Goal: Task Accomplishment & Management: Manage account settings

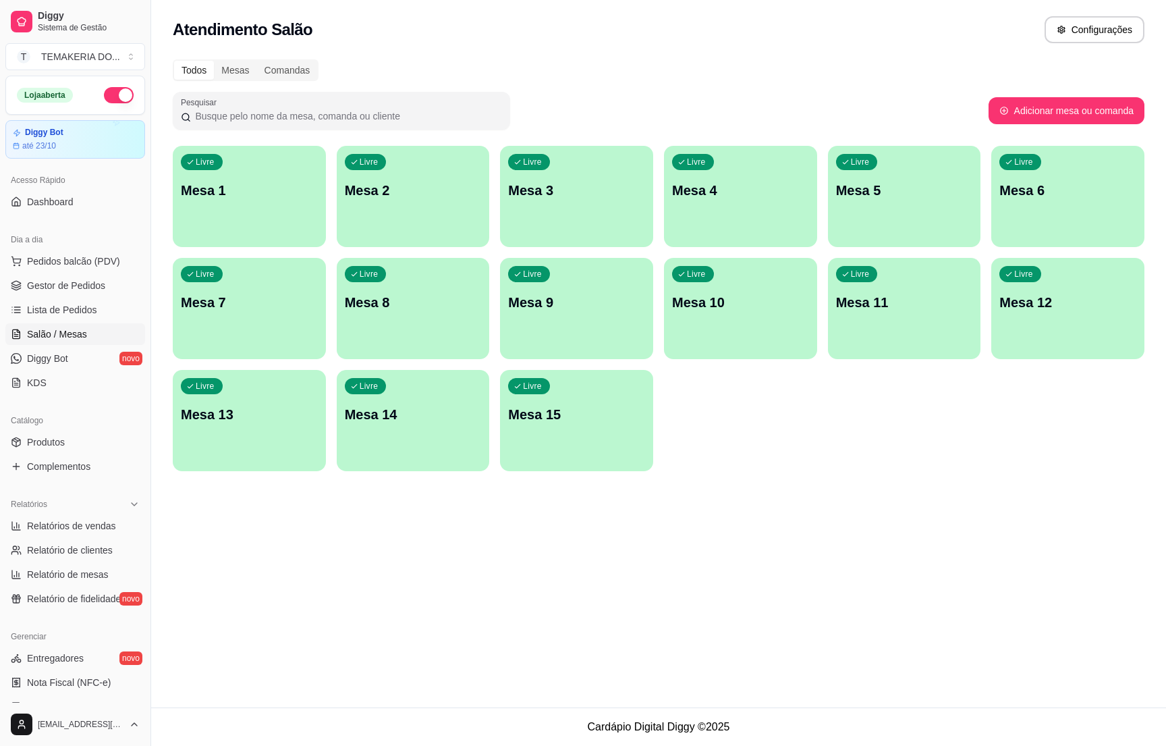
click at [405, 207] on div "Livre Mesa 2" at bounding box center [413, 188] width 153 height 85
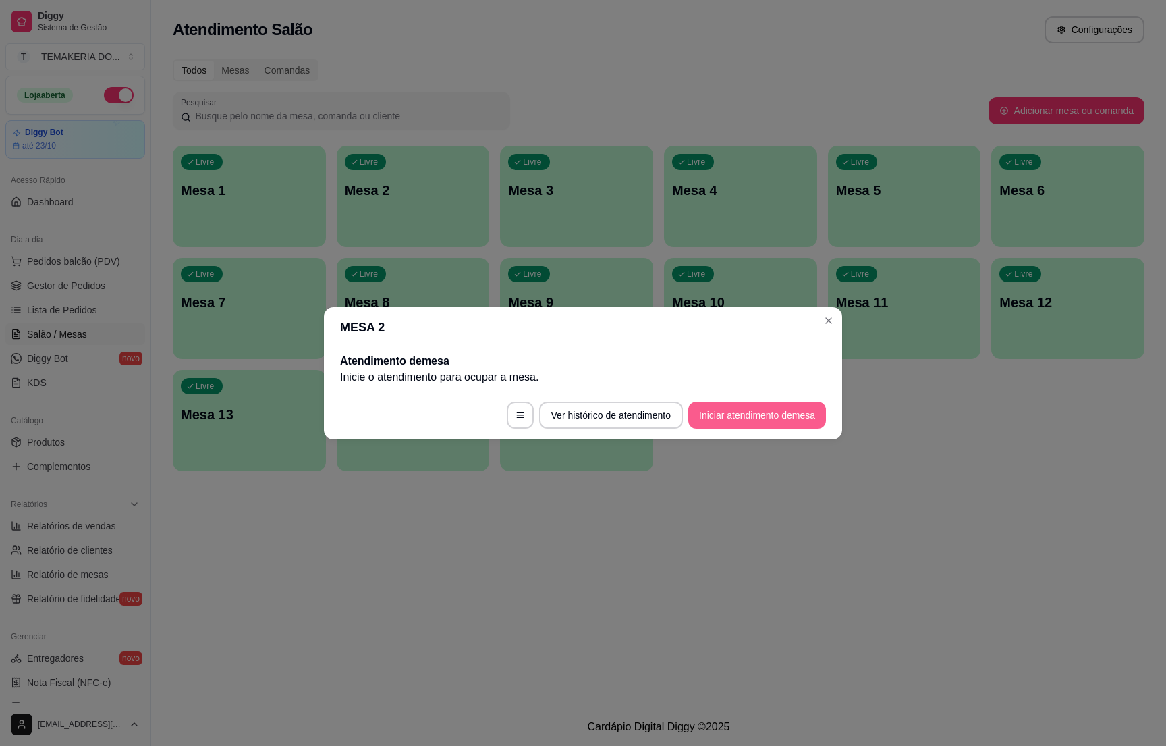
click at [703, 413] on button "Iniciar atendimento de mesa" at bounding box center [757, 415] width 138 height 27
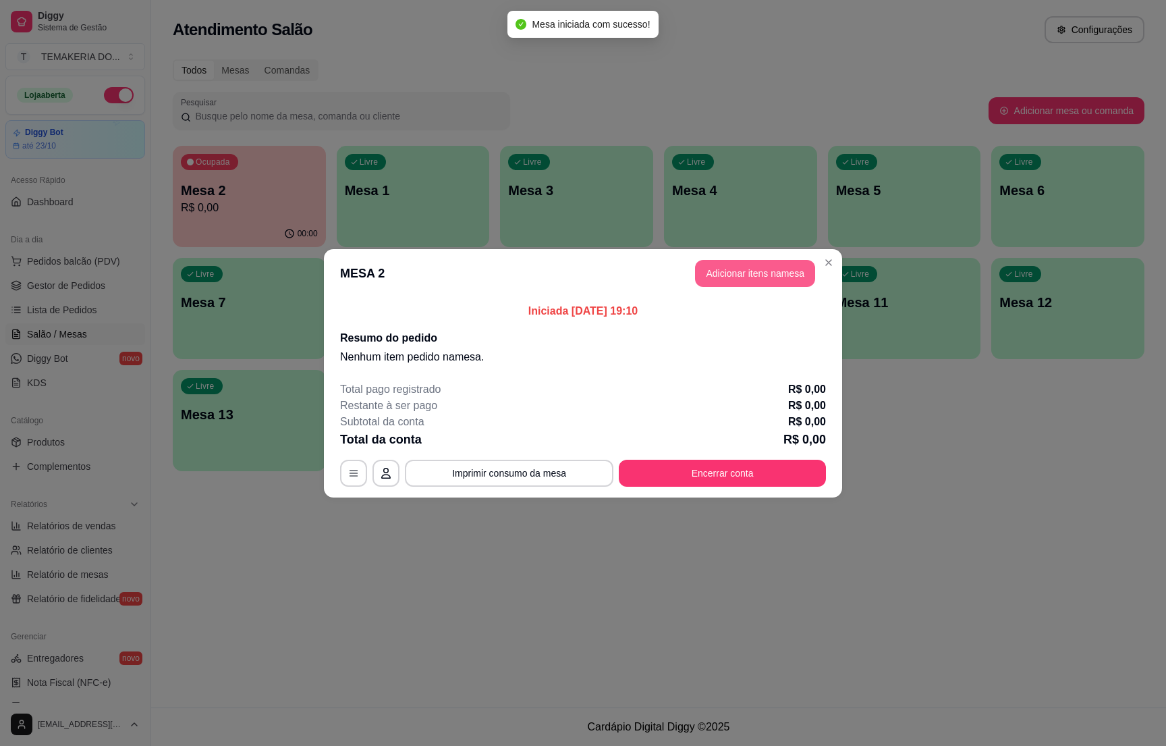
click at [728, 267] on button "Adicionar itens na mesa" at bounding box center [755, 273] width 120 height 27
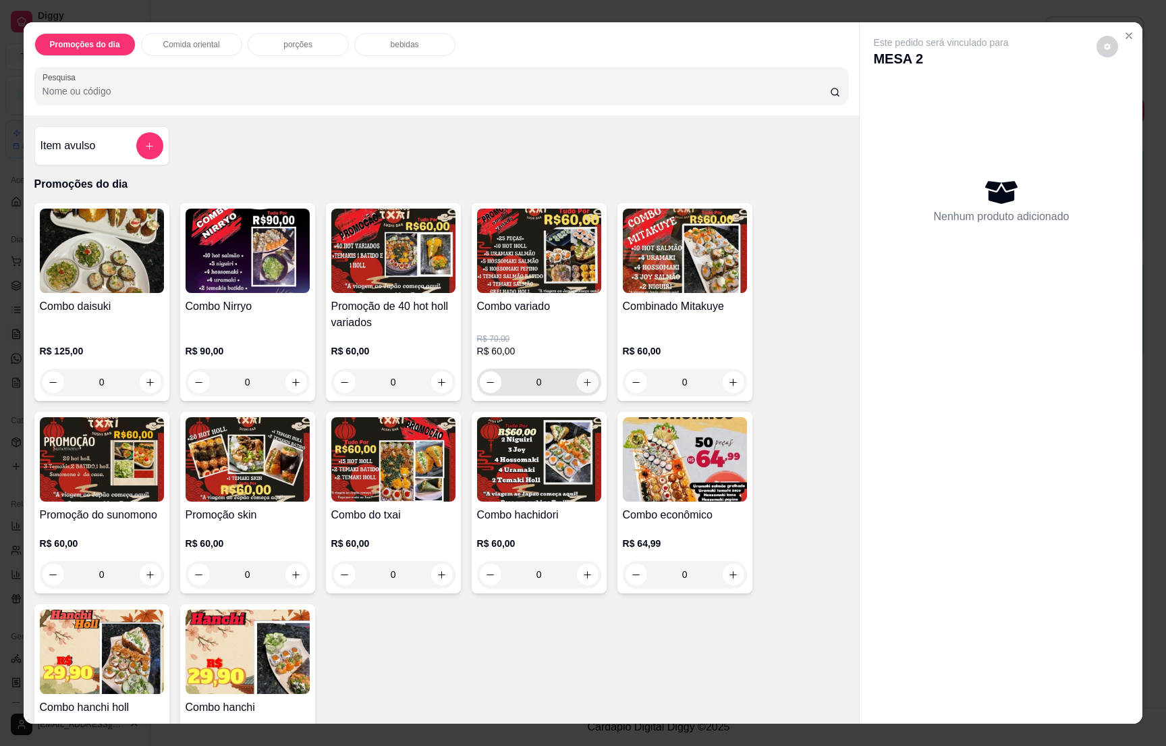
click at [583, 383] on icon "increase-product-quantity" at bounding box center [587, 382] width 10 height 10
type input "1"
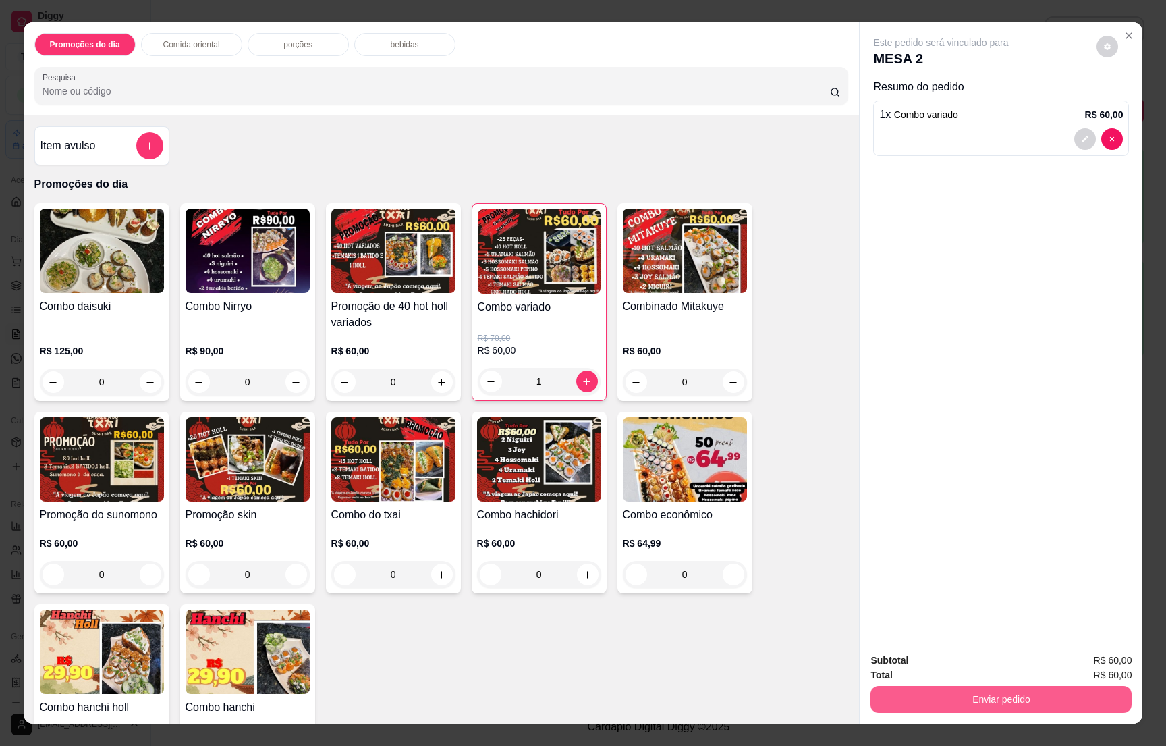
click at [992, 692] on button "Enviar pedido" at bounding box center [1001, 699] width 261 height 27
click at [1068, 662] on button "Enviar pedido" at bounding box center [1094, 666] width 76 height 26
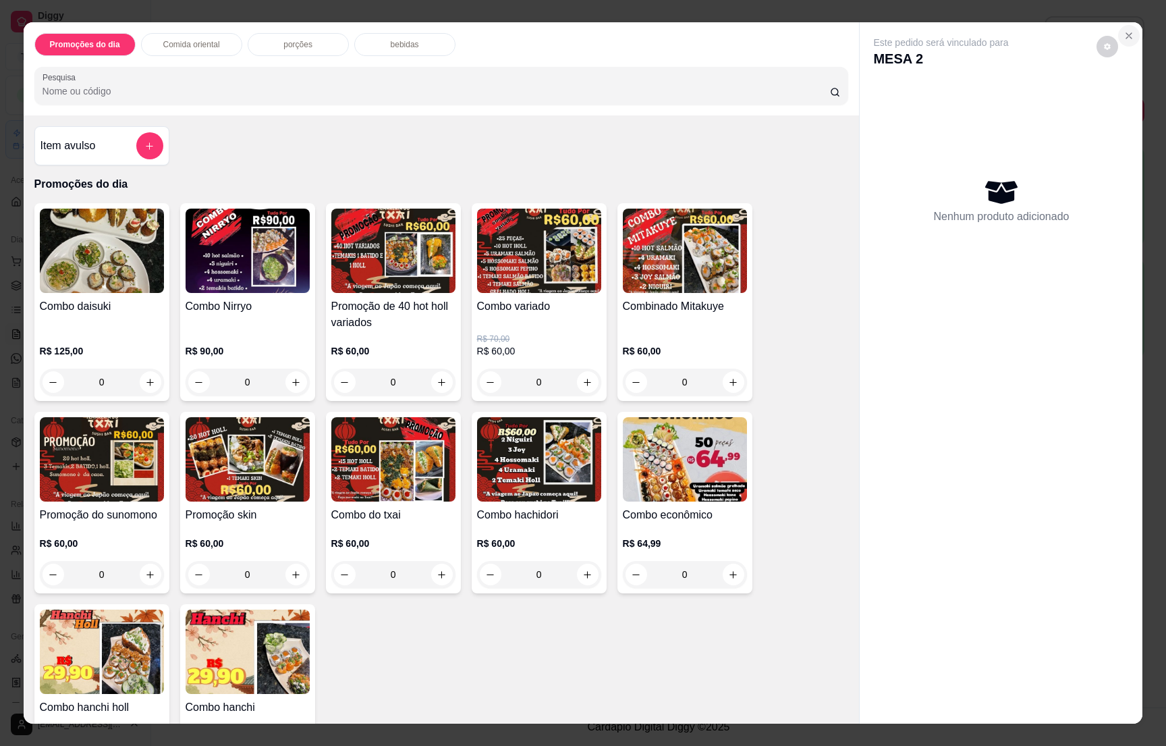
click at [1126, 37] on icon "Close" at bounding box center [1128, 35] width 5 height 5
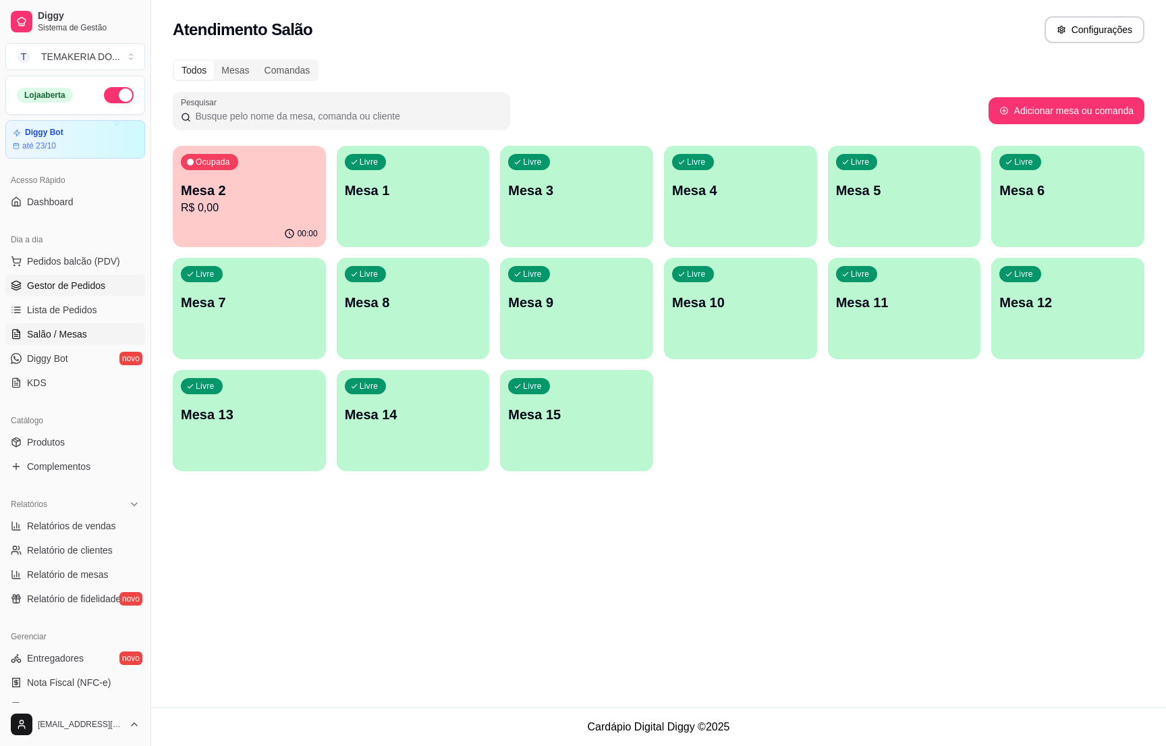
click at [95, 292] on span "Gestor de Pedidos" at bounding box center [66, 285] width 78 height 13
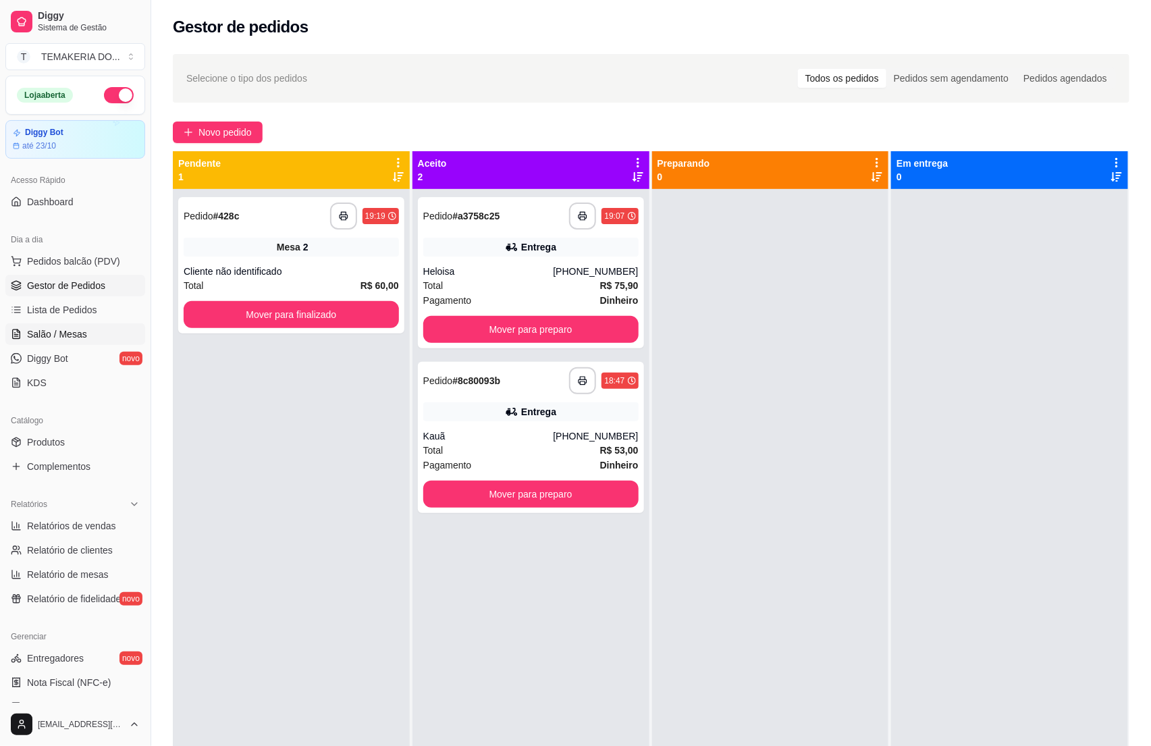
click at [27, 331] on span "Salão / Mesas" at bounding box center [57, 333] width 60 height 13
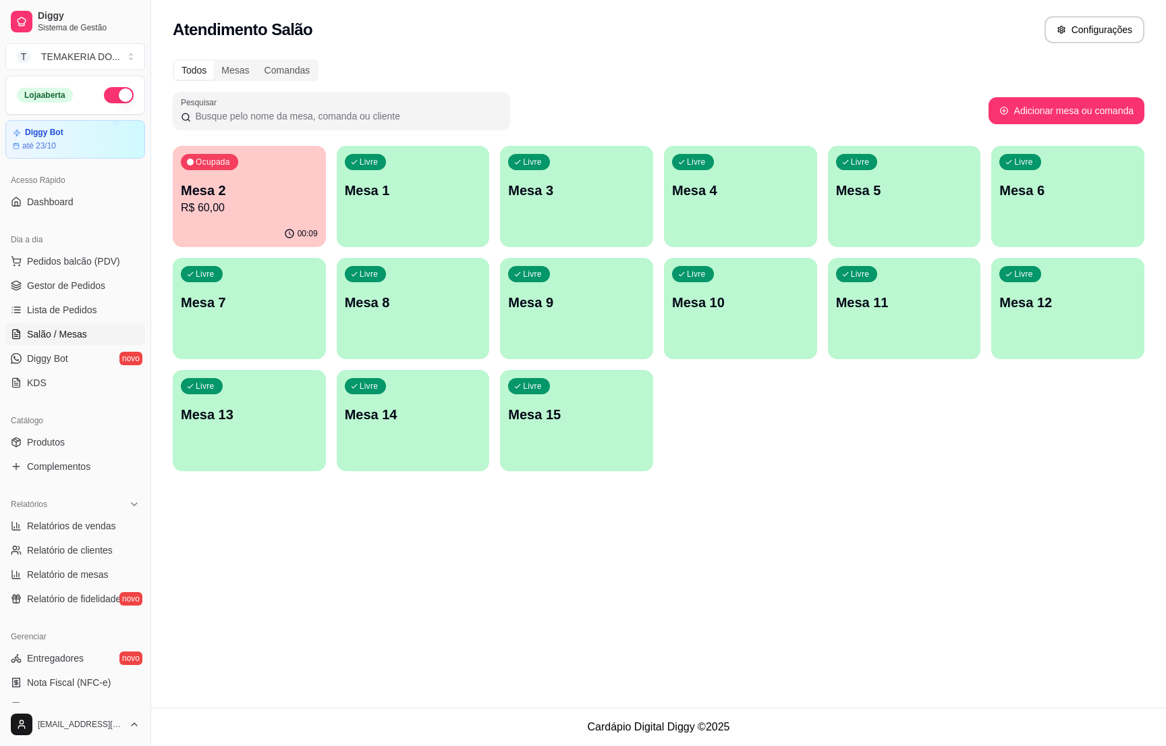
click at [285, 186] on p "Mesa 2" at bounding box center [249, 190] width 137 height 19
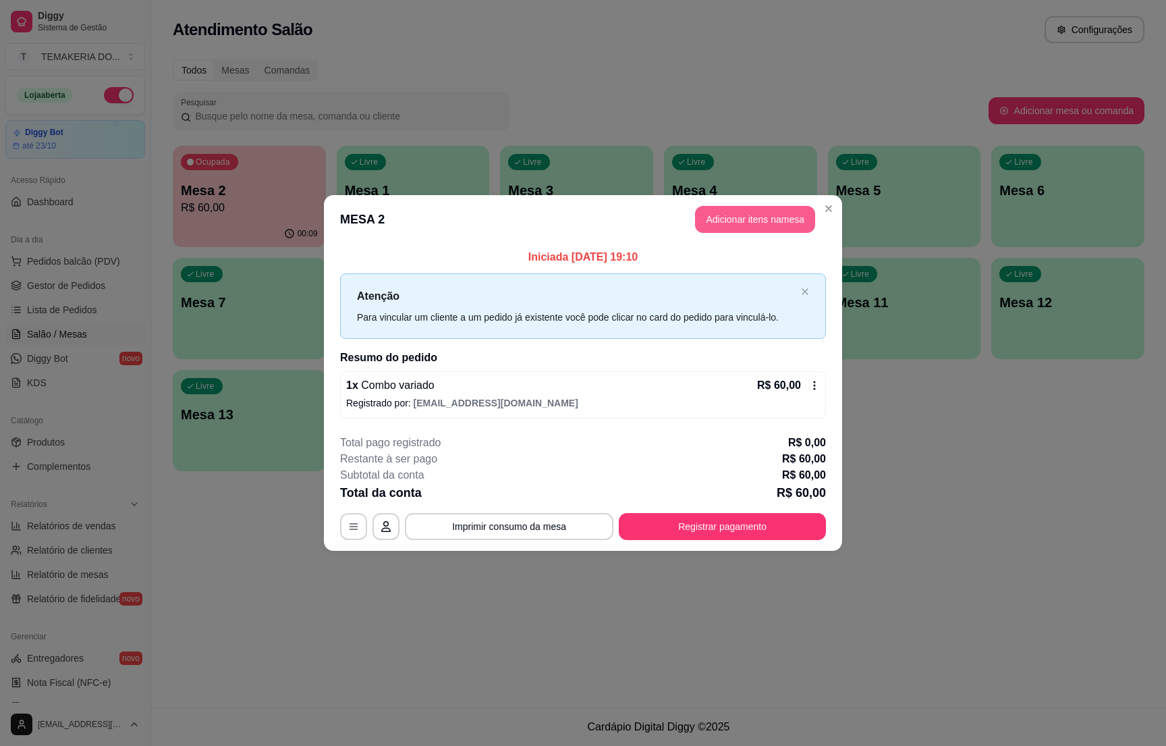
drag, startPoint x: 739, startPoint y: 200, endPoint x: 737, endPoint y: 223, distance: 23.0
click at [739, 207] on header "MESA 2 Adicionar itens na mesa" at bounding box center [583, 219] width 518 height 49
click at [736, 223] on button "Adicionar itens na mesa" at bounding box center [755, 220] width 116 height 26
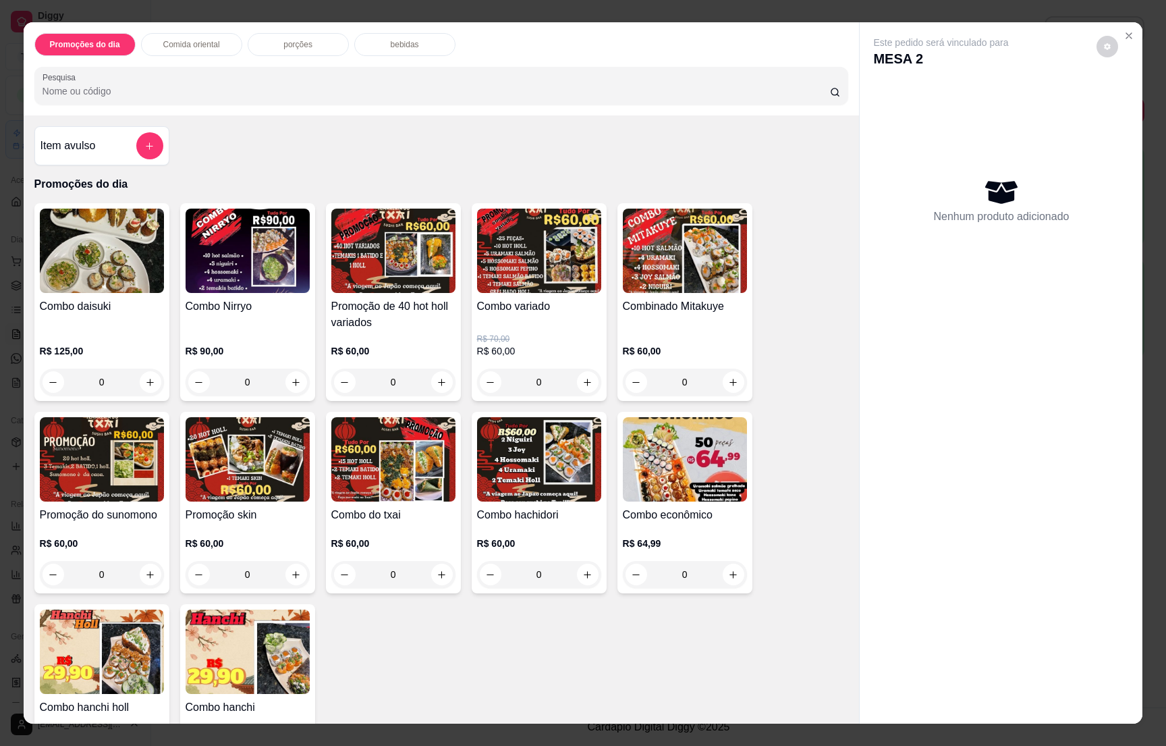
click at [396, 43] on p "bebidas" at bounding box center [405, 44] width 28 height 11
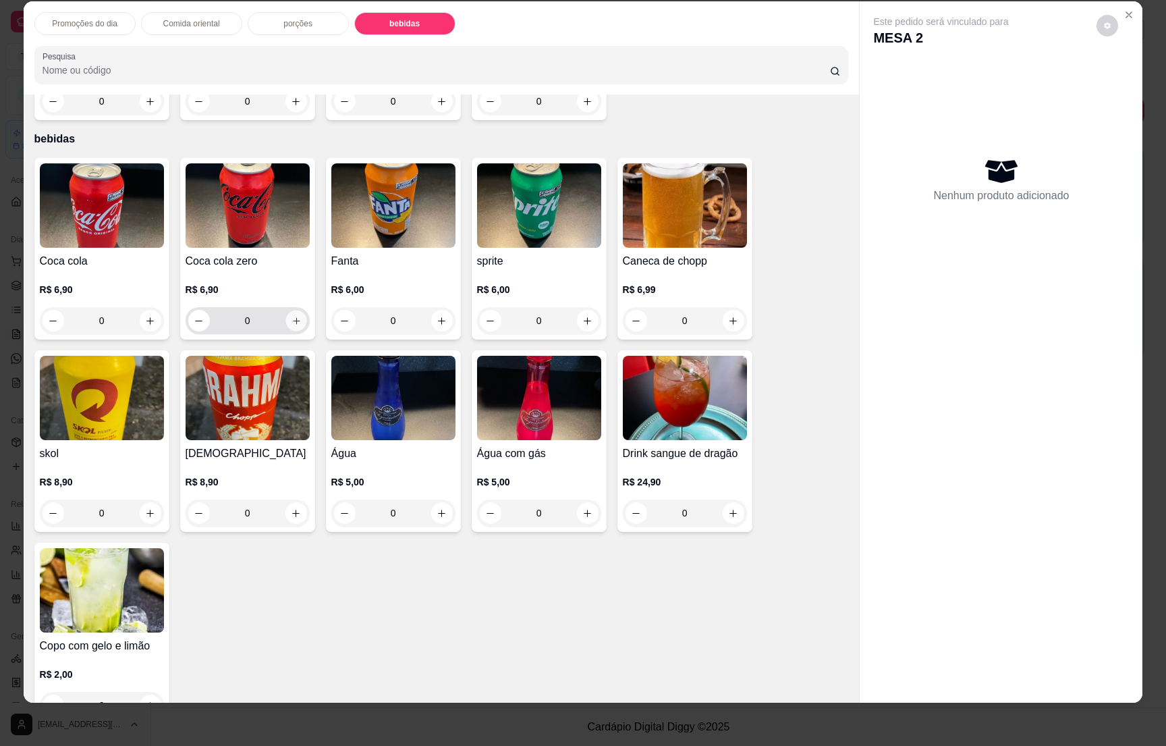
click at [291, 316] on icon "increase-product-quantity" at bounding box center [296, 321] width 10 height 10
type input "1"
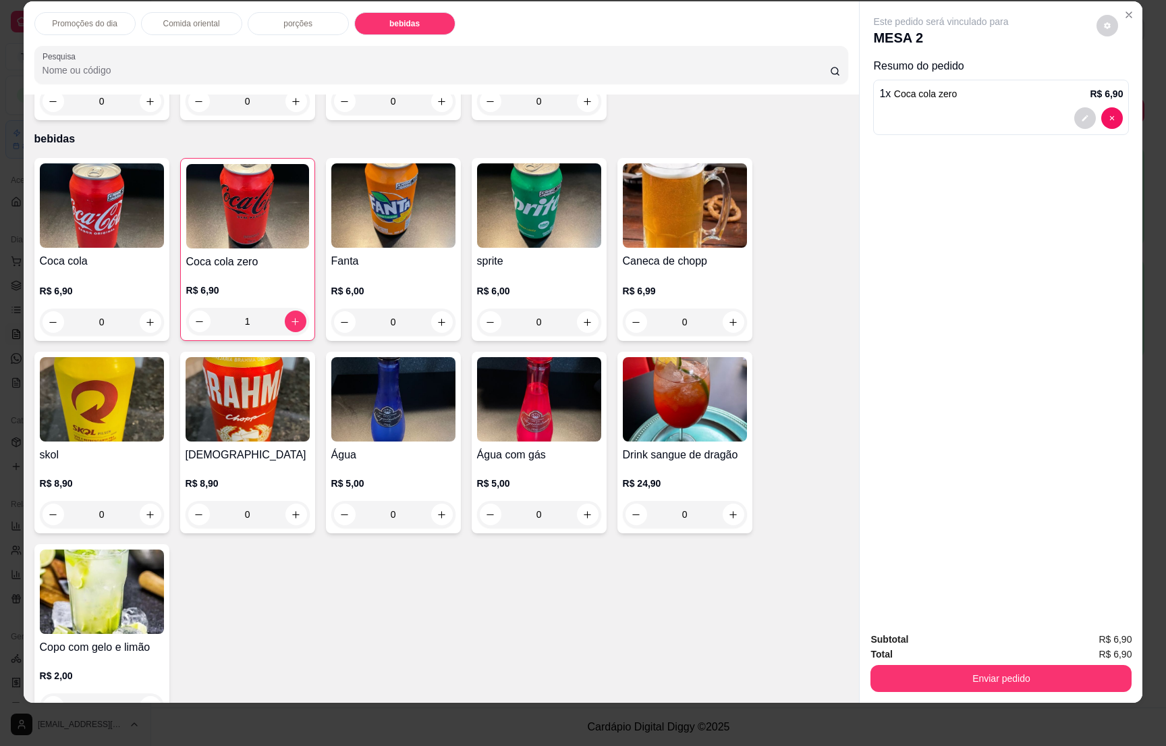
click at [937, 669] on button "Enviar pedido" at bounding box center [1001, 678] width 261 height 27
click at [1091, 649] on button "Enviar pedido" at bounding box center [1094, 645] width 76 height 26
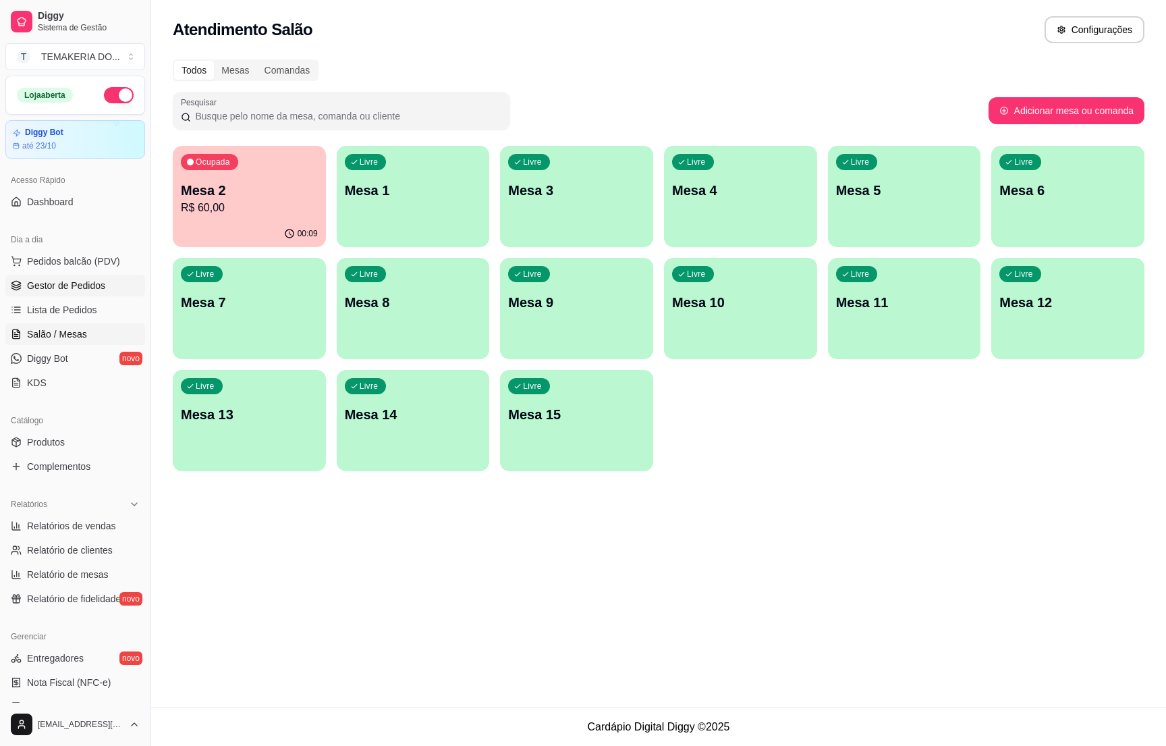
click at [55, 275] on link "Gestor de Pedidos" at bounding box center [75, 286] width 140 height 22
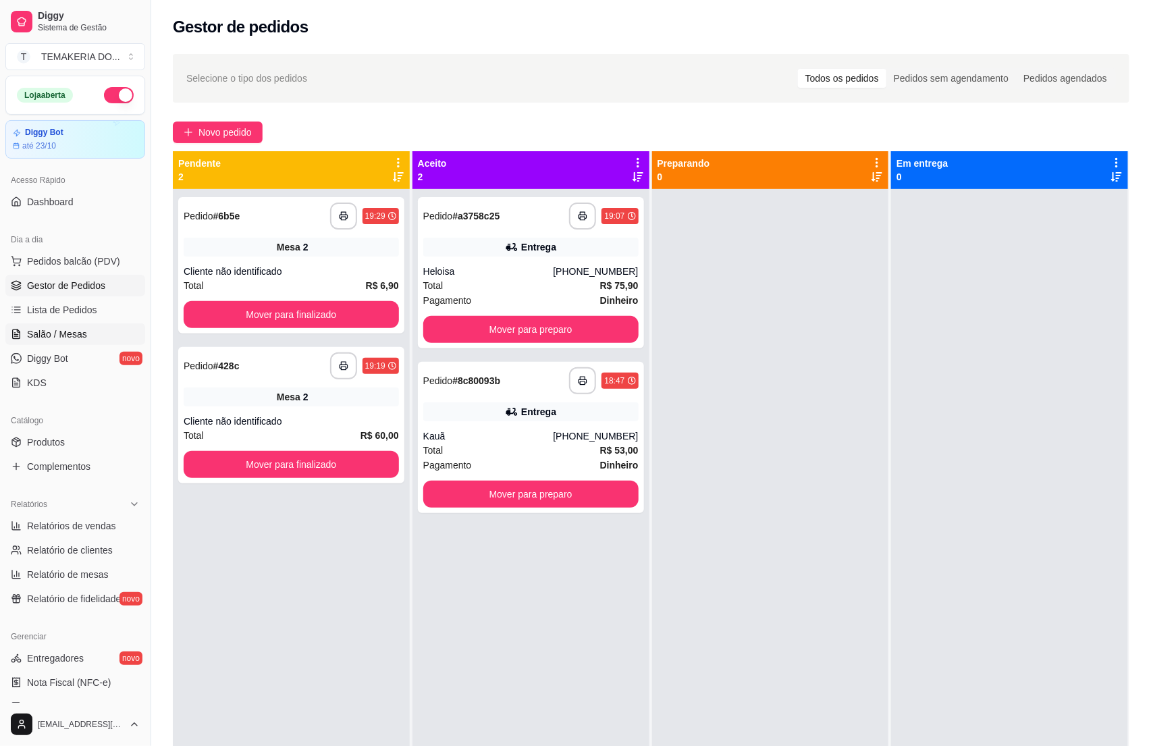
click at [76, 330] on span "Salão / Mesas" at bounding box center [57, 333] width 60 height 13
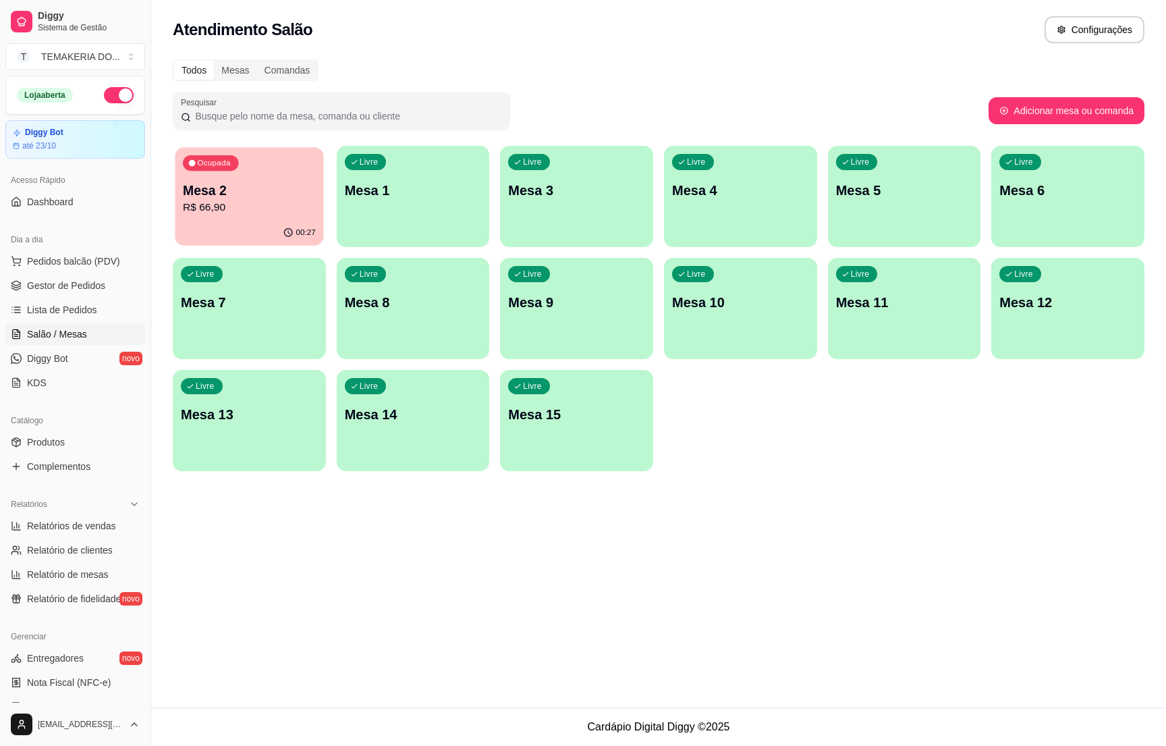
click at [275, 223] on div "00:27" at bounding box center [249, 233] width 148 height 26
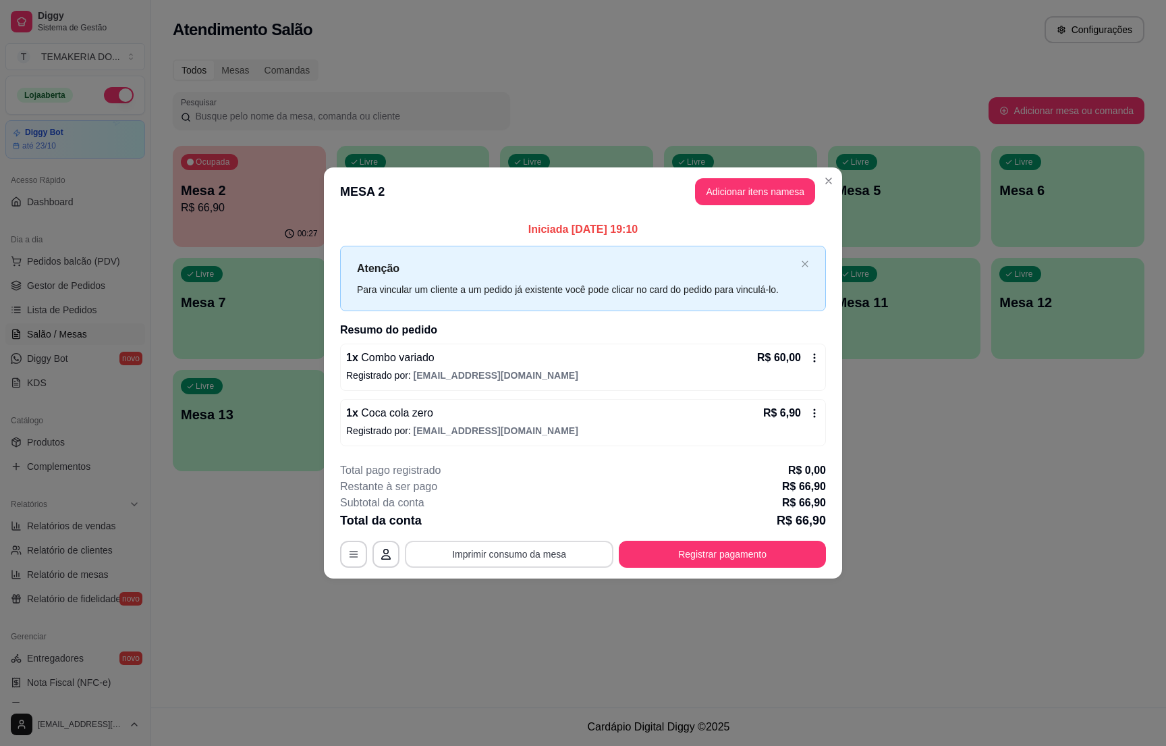
click at [545, 557] on button "Imprimir consumo da mesa" at bounding box center [509, 554] width 209 height 27
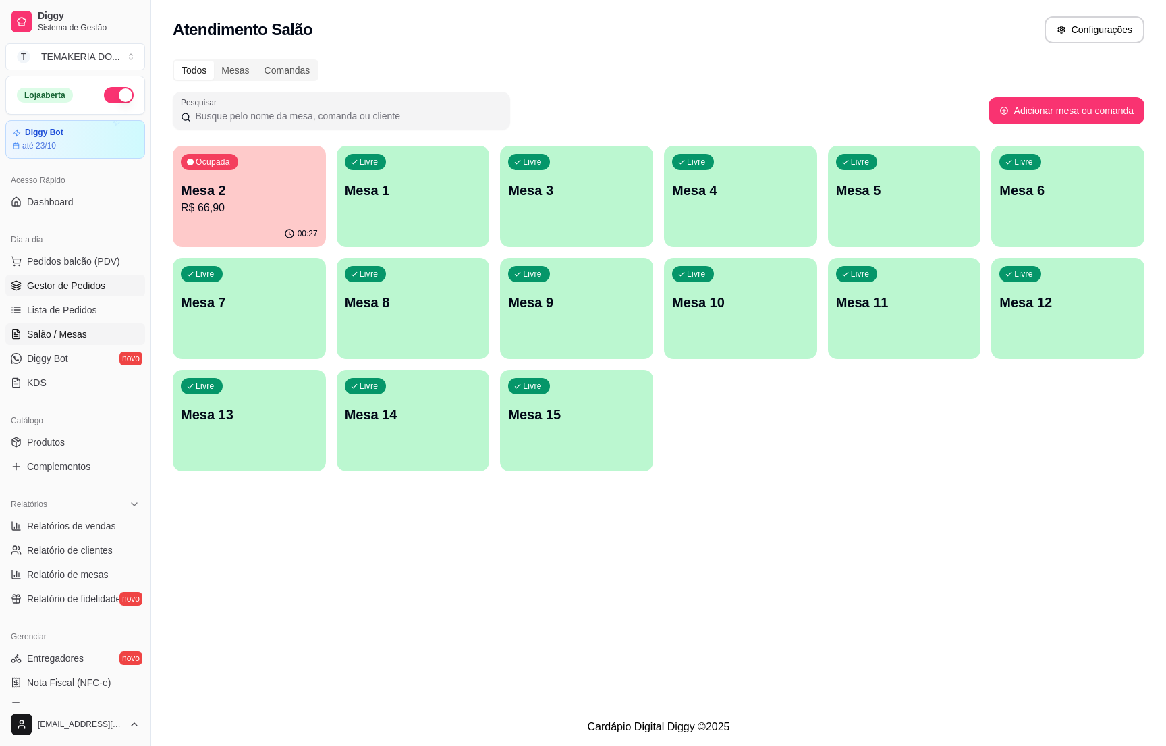
click at [51, 288] on span "Gestor de Pedidos" at bounding box center [66, 285] width 78 height 13
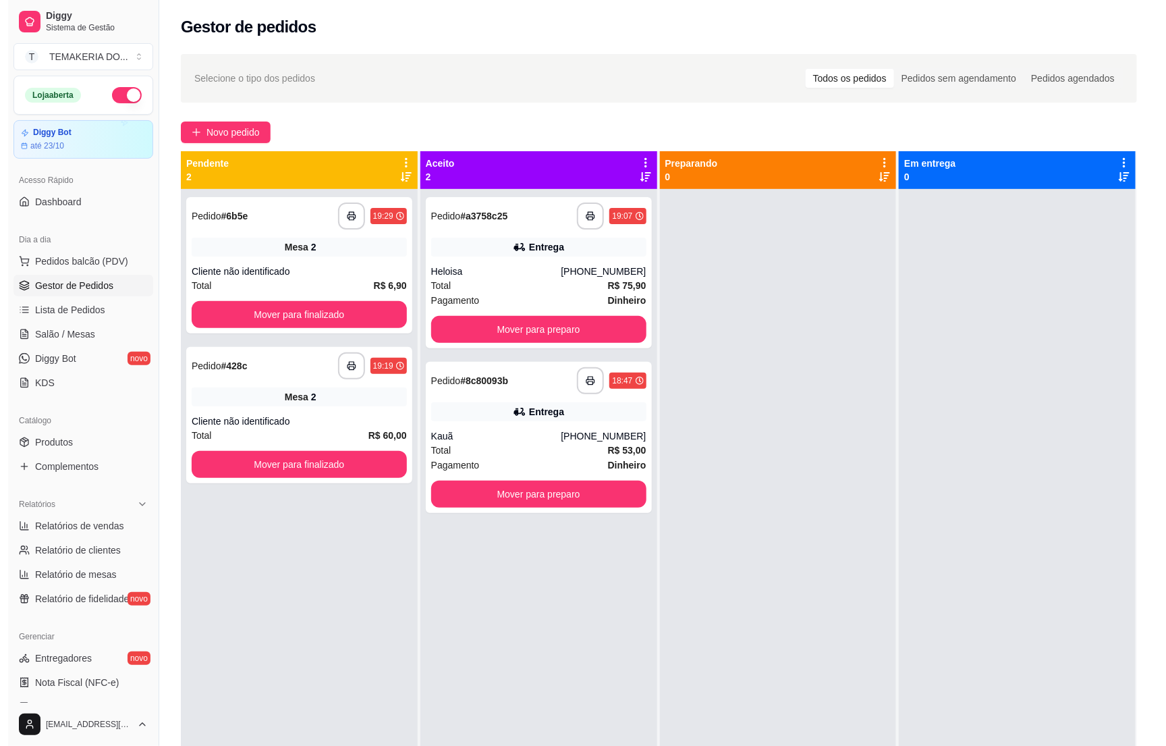
scroll to position [225, 0]
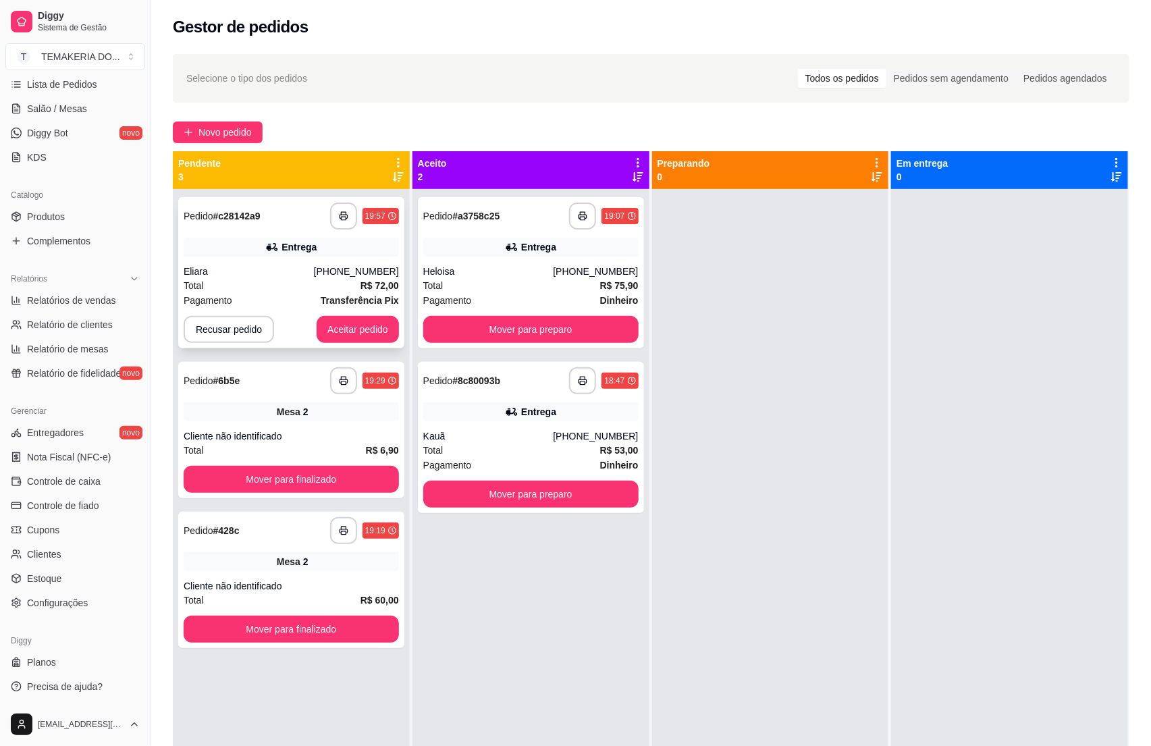
click at [264, 272] on div "Eliara" at bounding box center [249, 271] width 130 height 13
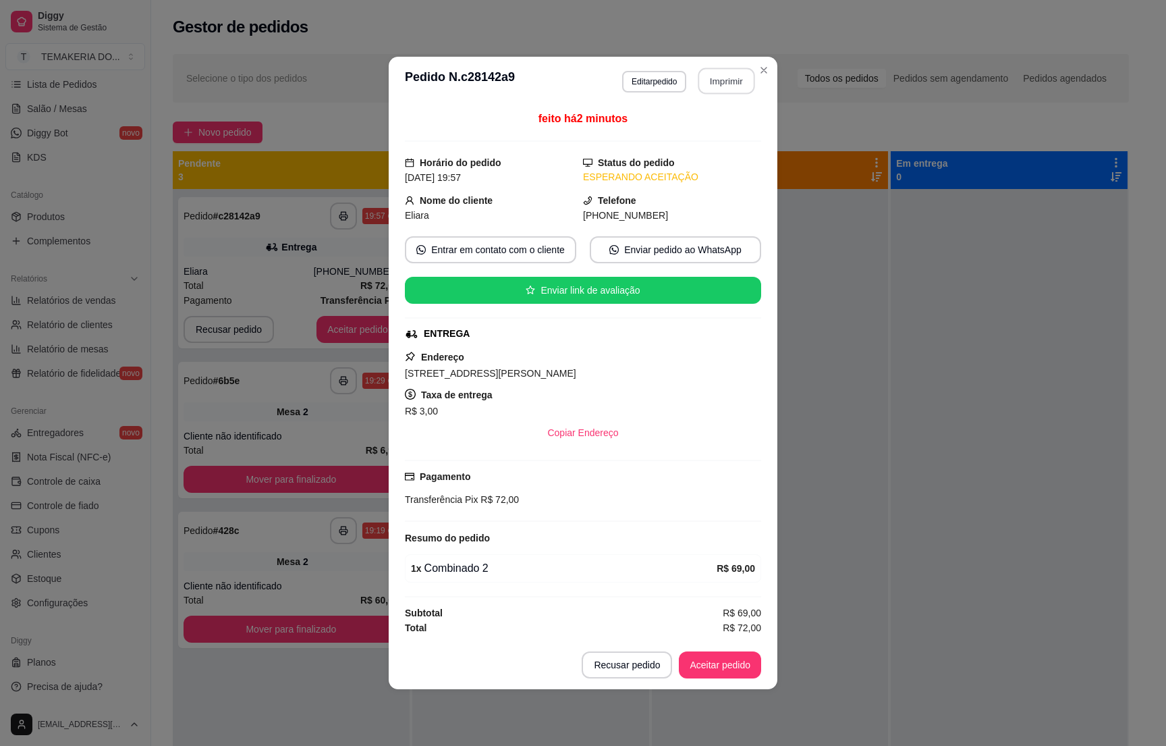
click at [724, 82] on button "Imprimir" at bounding box center [727, 81] width 57 height 26
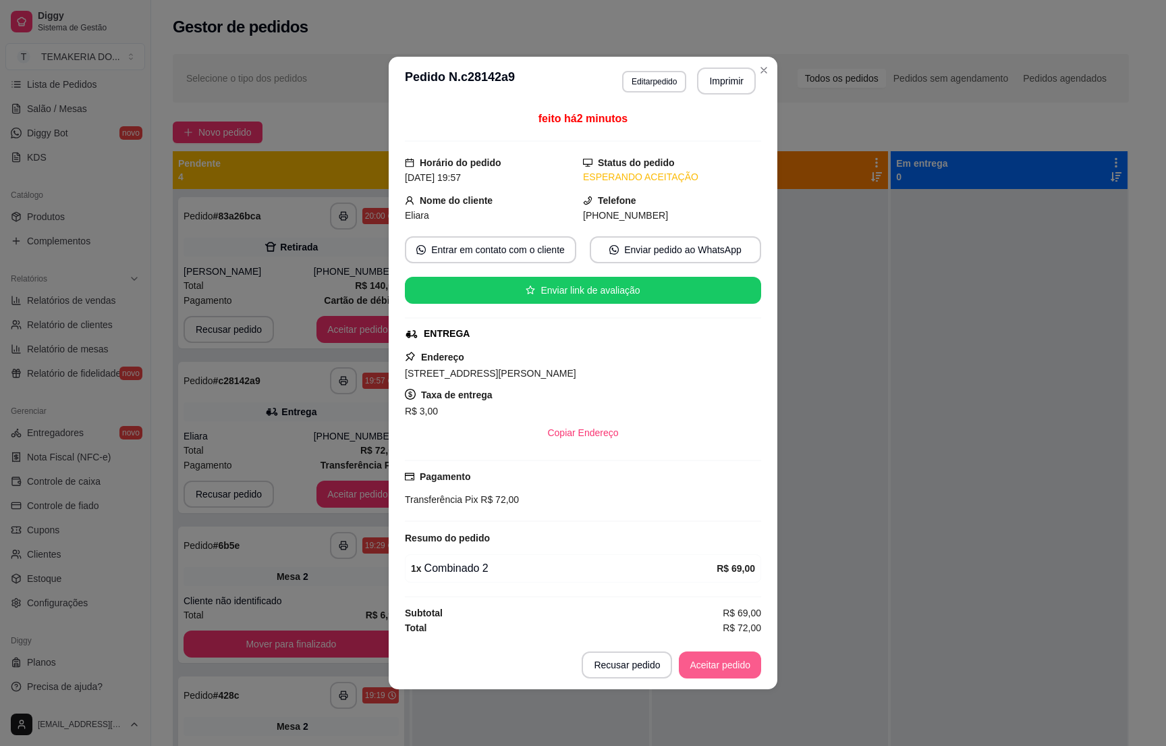
click at [717, 667] on button "Aceitar pedido" at bounding box center [720, 664] width 82 height 27
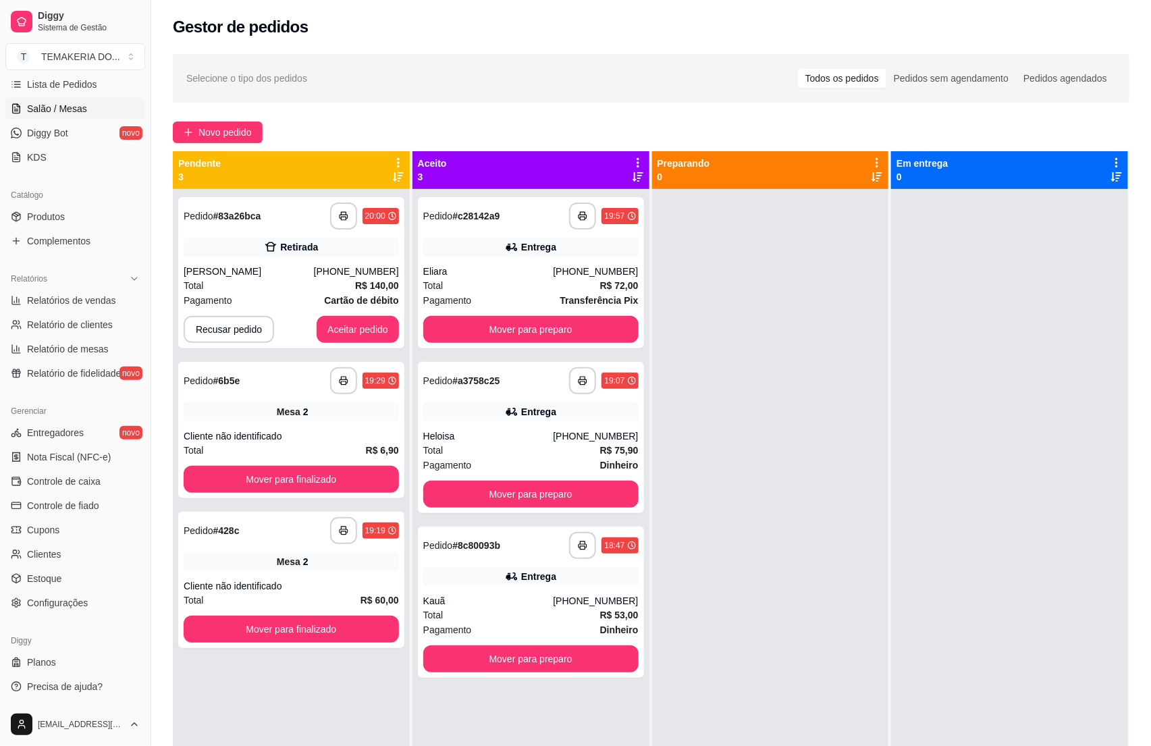
click at [75, 116] on link "Salão / Mesas" at bounding box center [75, 109] width 140 height 22
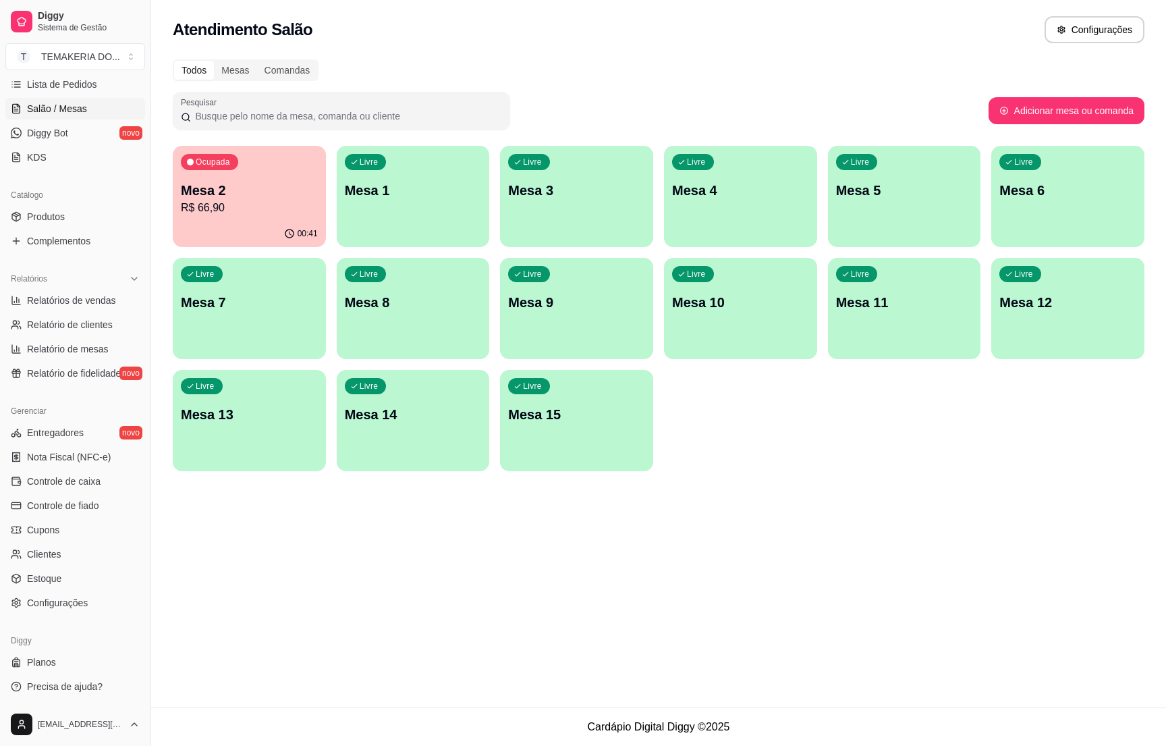
click at [252, 205] on p "R$ 66,90" at bounding box center [249, 208] width 137 height 16
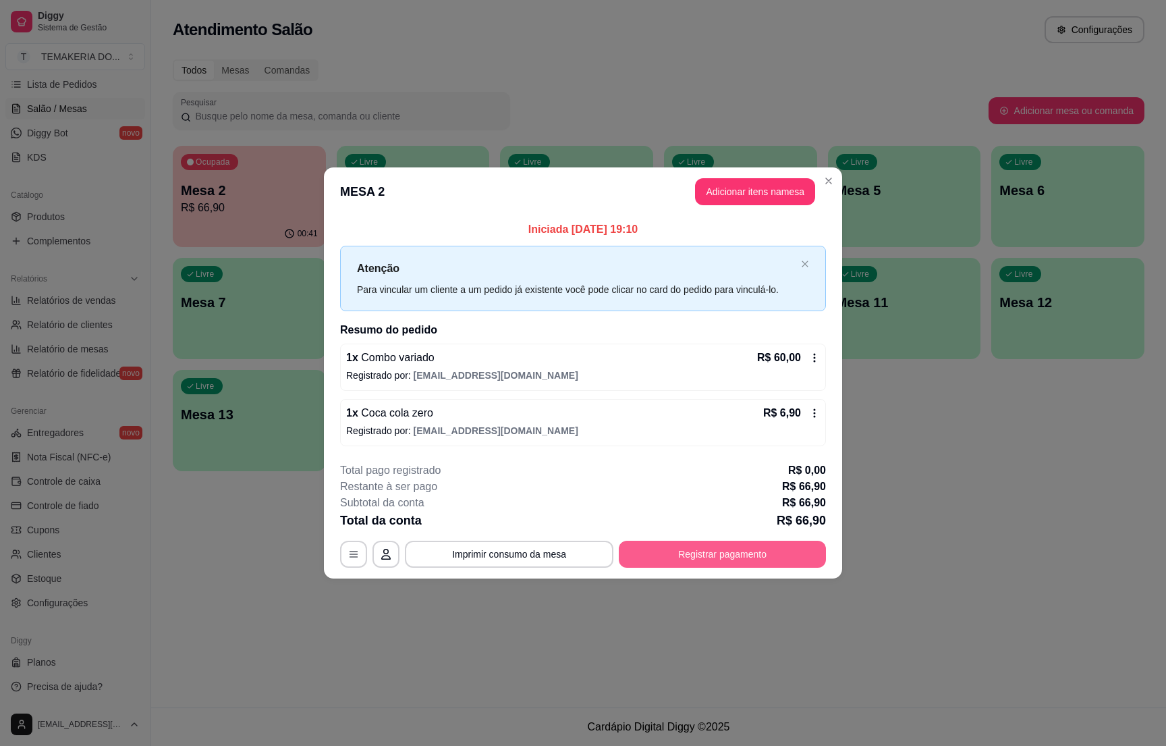
click at [724, 559] on button "Registrar pagamento" at bounding box center [722, 554] width 207 height 27
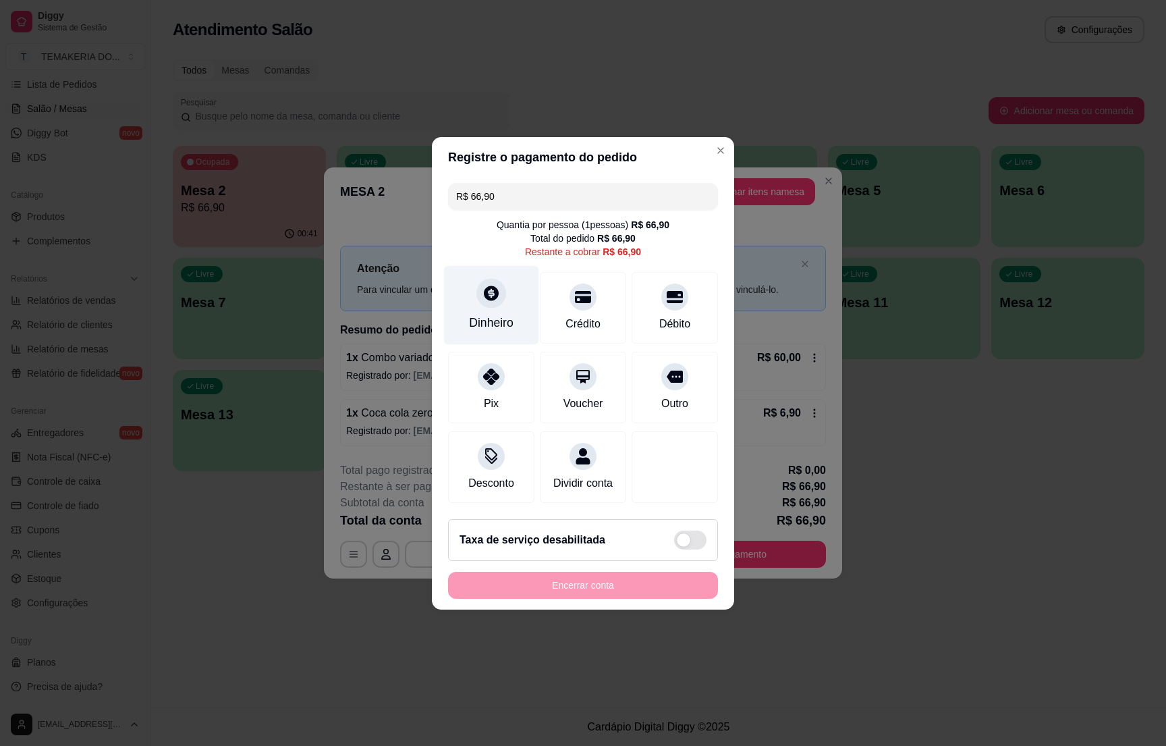
click at [485, 296] on div at bounding box center [492, 293] width 30 height 30
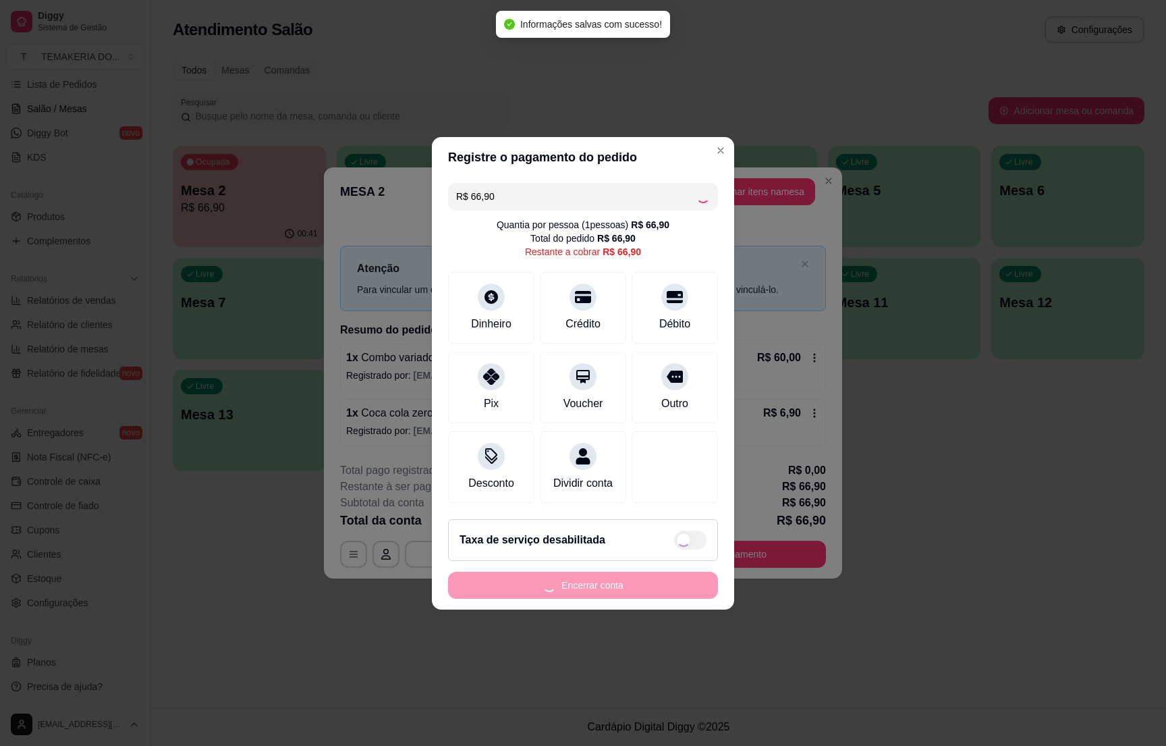
type input "R$ 0,00"
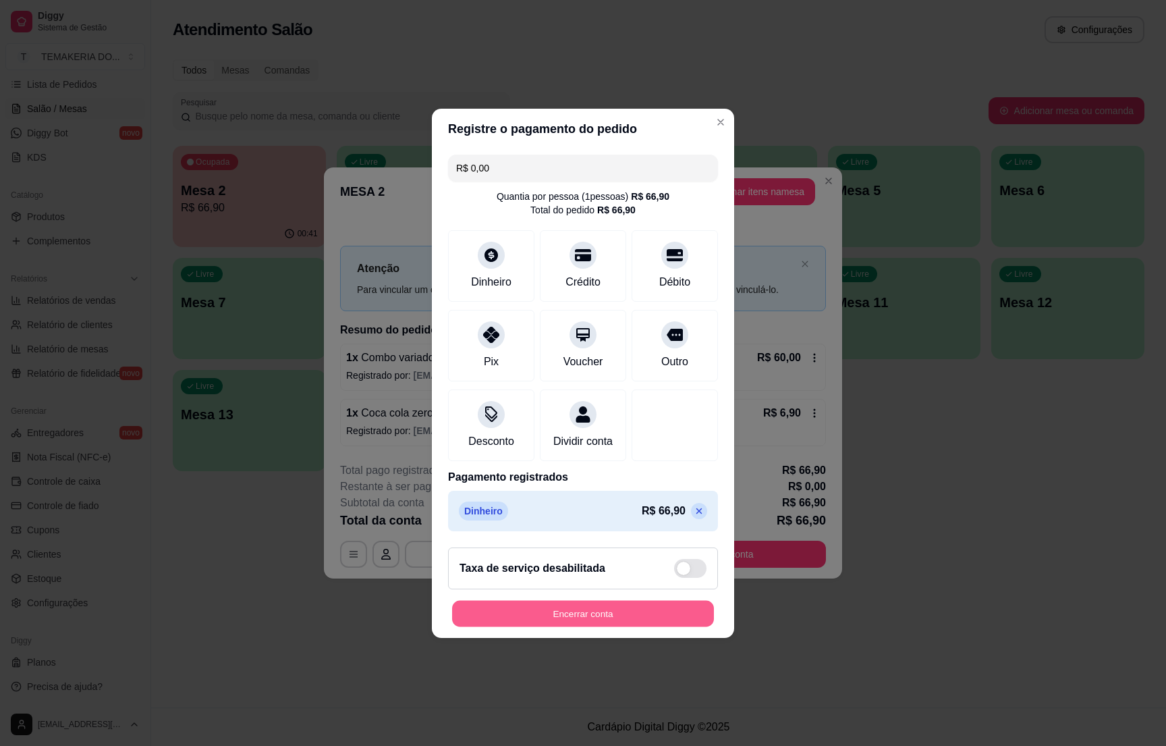
click at [598, 626] on button "Encerrar conta" at bounding box center [583, 613] width 262 height 26
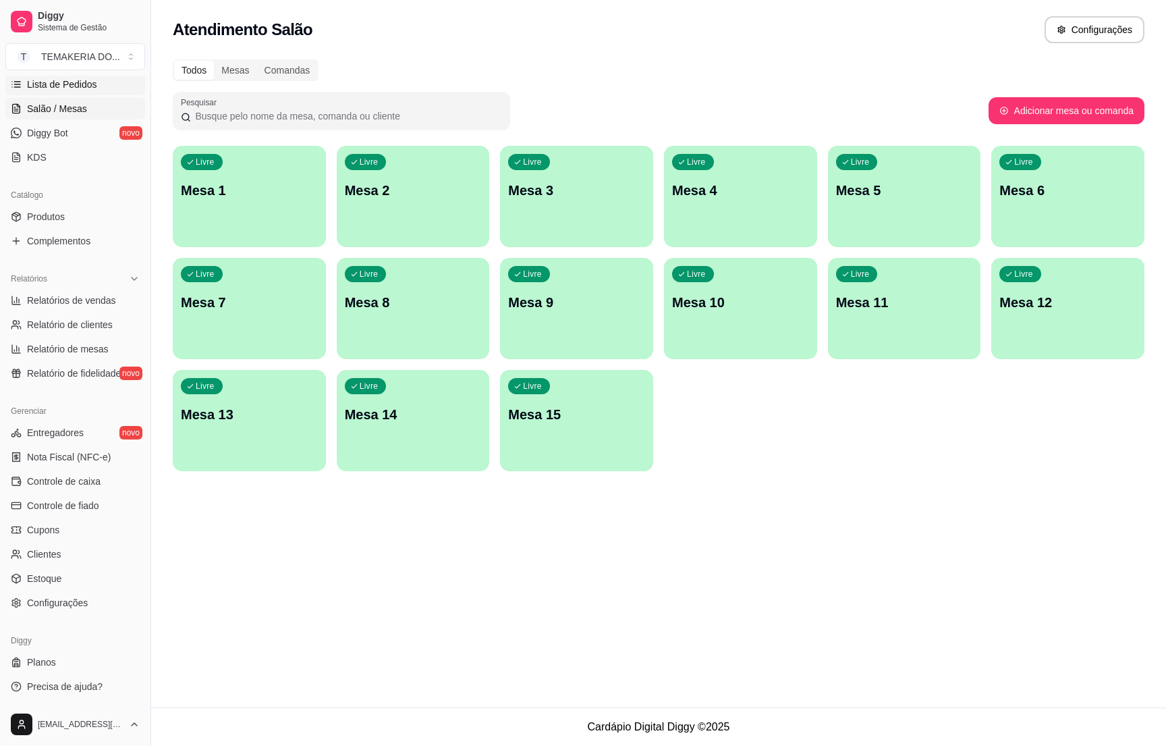
click at [57, 84] on span "Lista de Pedidos" at bounding box center [62, 84] width 70 height 13
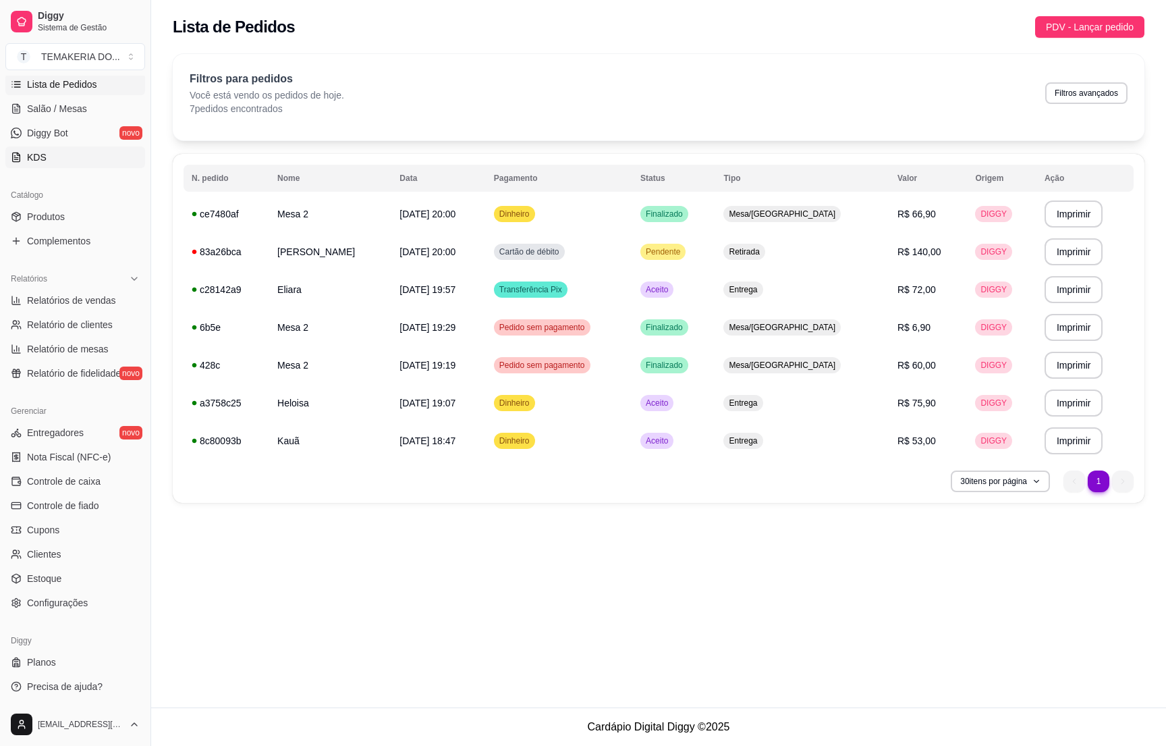
scroll to position [124, 0]
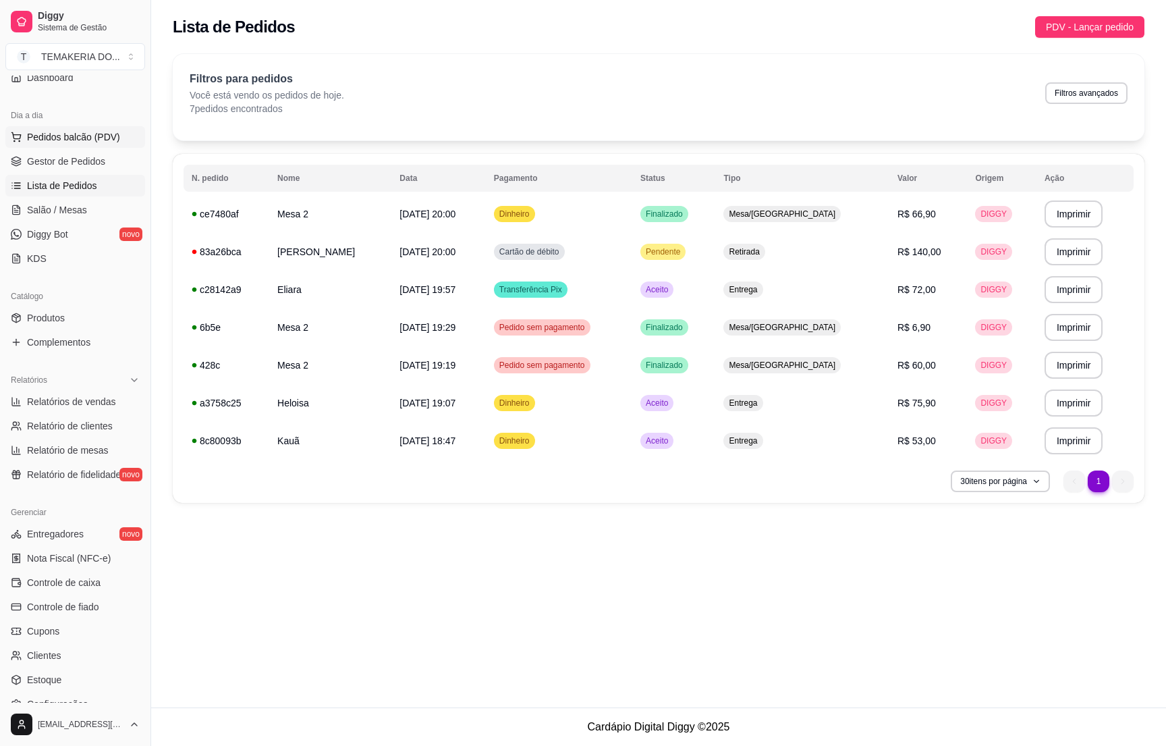
click at [61, 142] on span "Pedidos balcão (PDV)" at bounding box center [73, 136] width 93 height 13
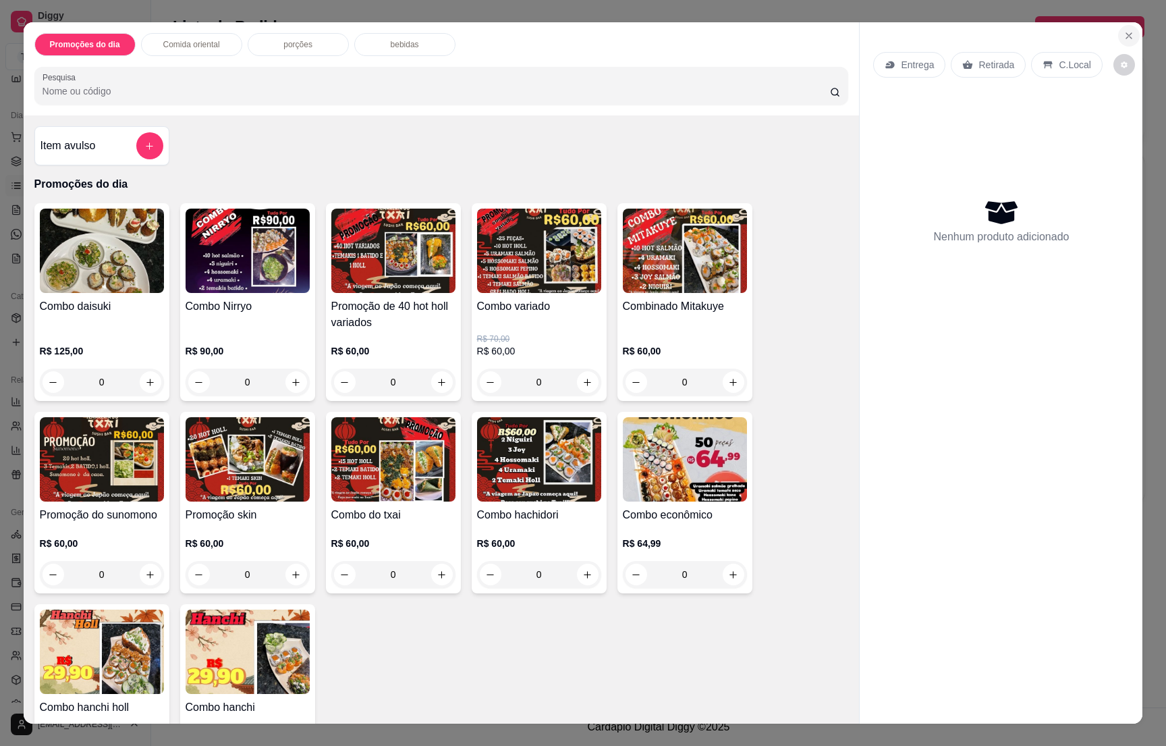
click at [1124, 36] on icon "Close" at bounding box center [1129, 35] width 11 height 11
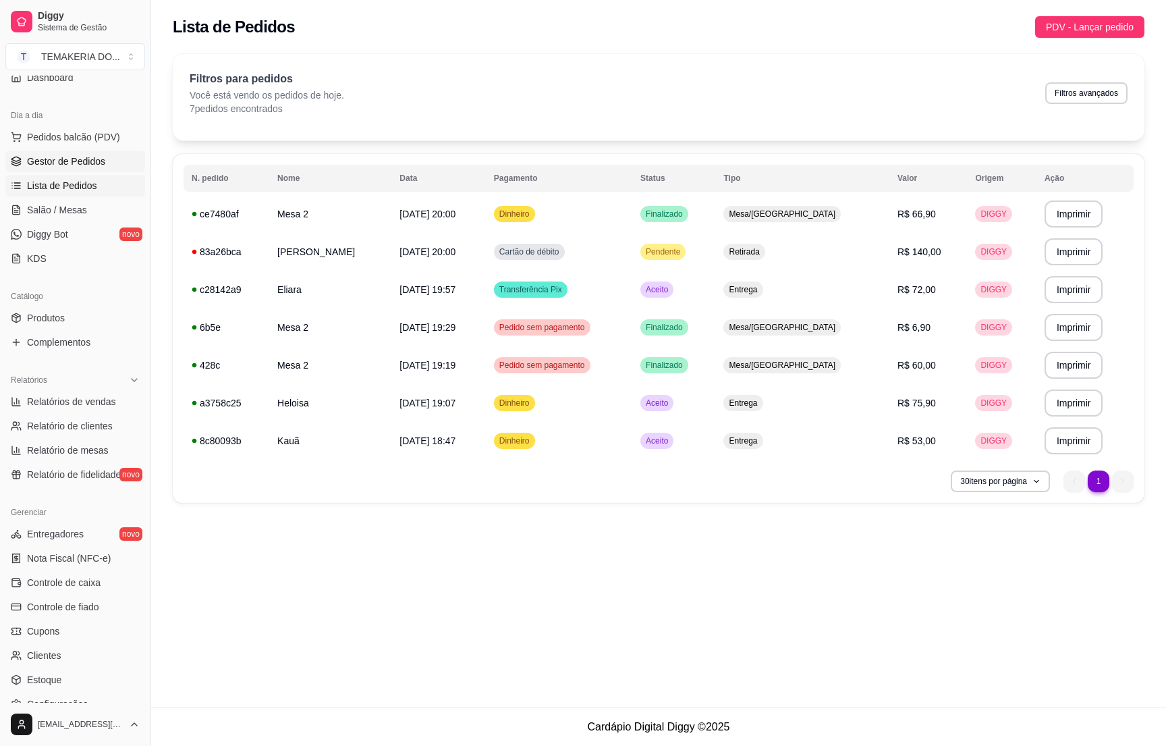
click at [65, 161] on span "Gestor de Pedidos" at bounding box center [66, 161] width 78 height 13
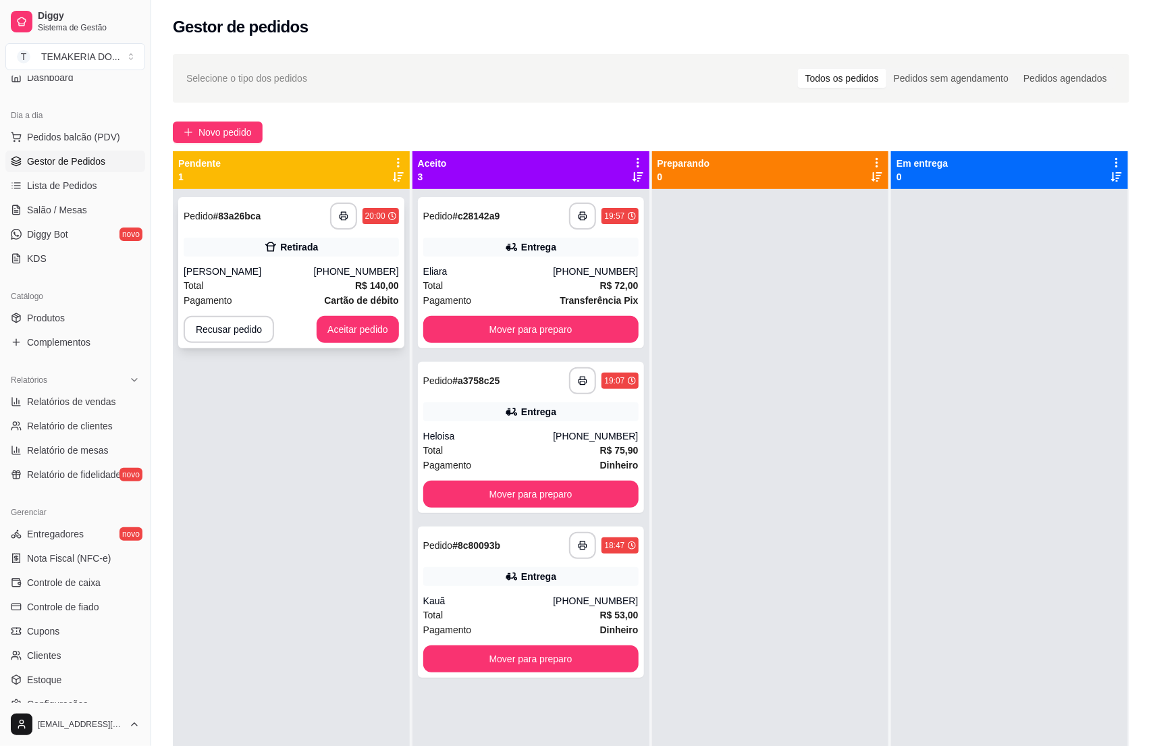
click at [292, 271] on div "[PERSON_NAME]" at bounding box center [249, 271] width 130 height 13
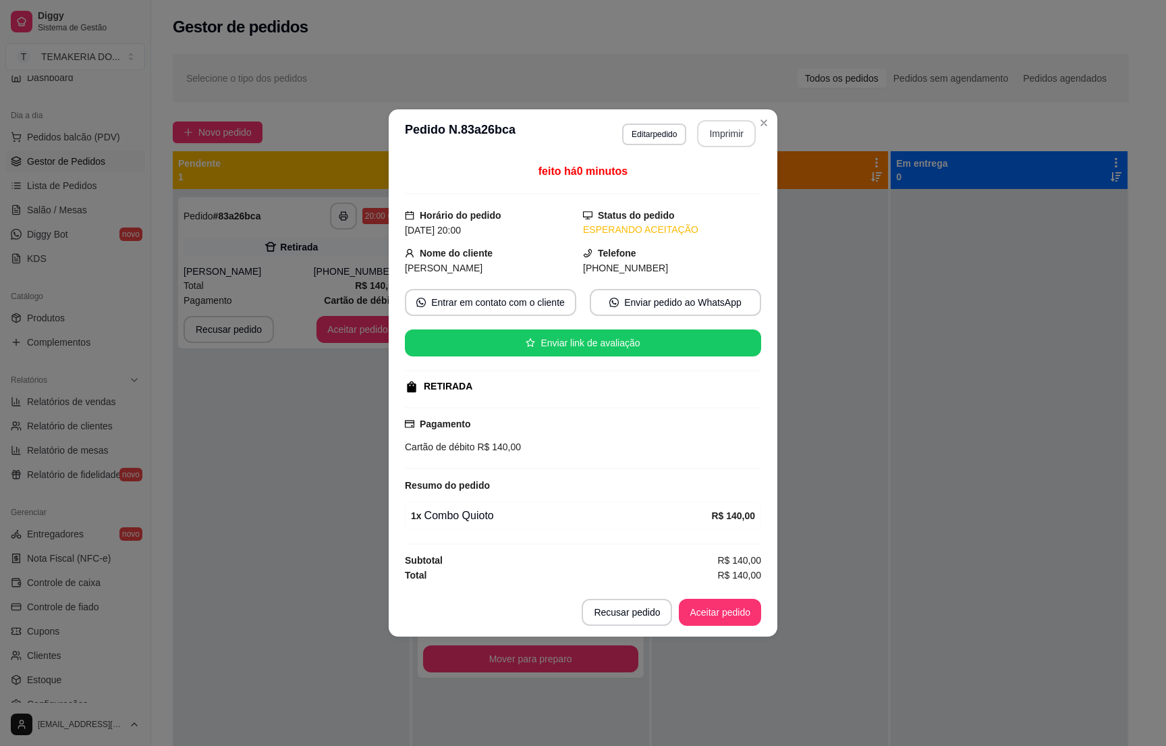
click at [730, 134] on button "Imprimir" at bounding box center [726, 133] width 59 height 27
click at [715, 605] on button "Aceitar pedido" at bounding box center [720, 612] width 82 height 27
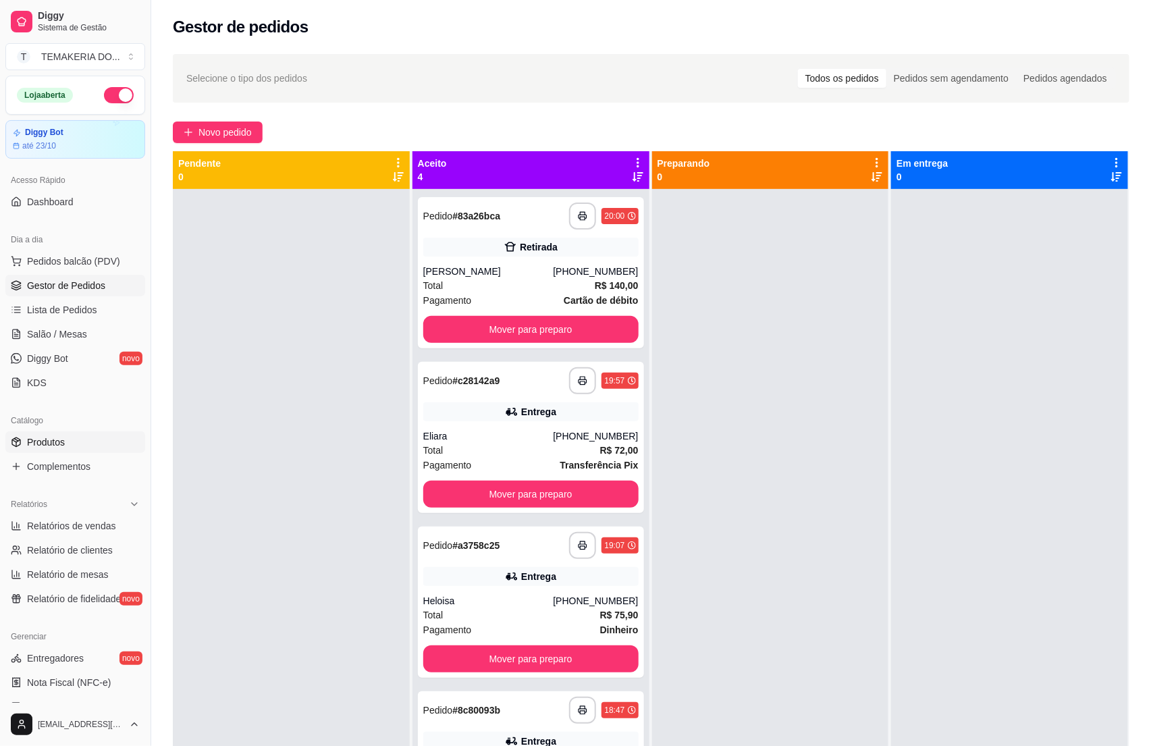
click at [53, 448] on span "Produtos" at bounding box center [46, 441] width 38 height 13
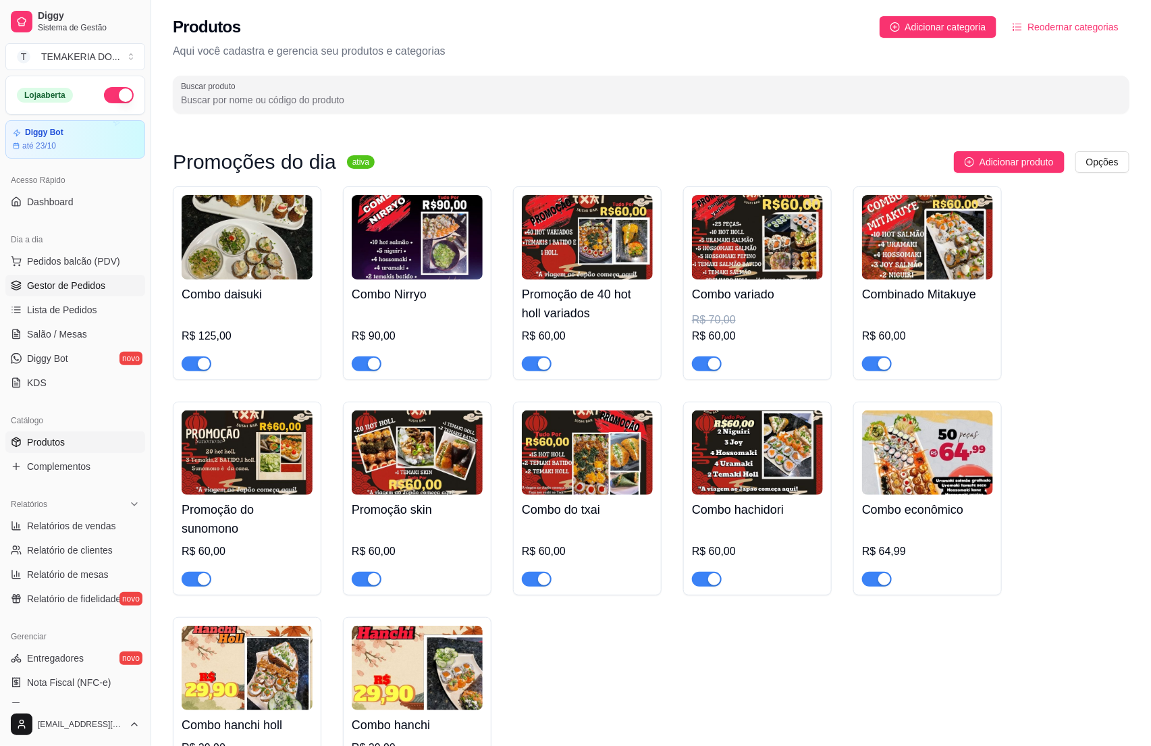
click at [75, 285] on span "Gestor de Pedidos" at bounding box center [66, 285] width 78 height 13
